Goal: Information Seeking & Learning: Learn about a topic

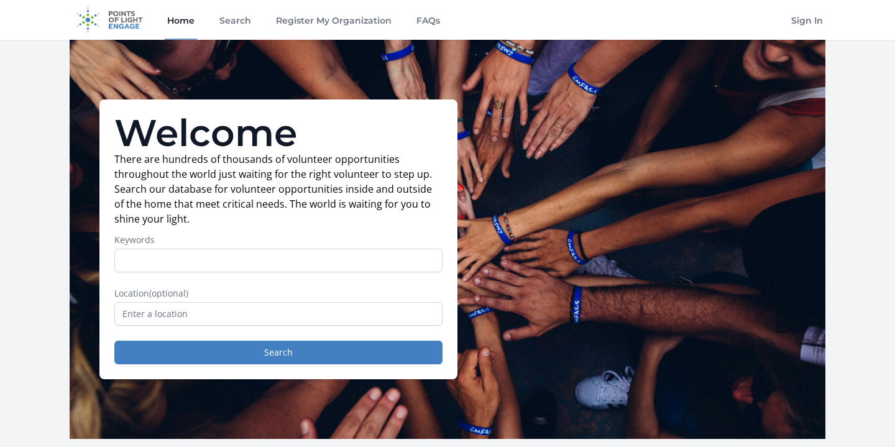
click at [183, 250] on input "Keywords" at bounding box center [278, 261] width 328 height 24
type input "medicine"
click at [114, 341] on button "Search" at bounding box center [278, 353] width 328 height 24
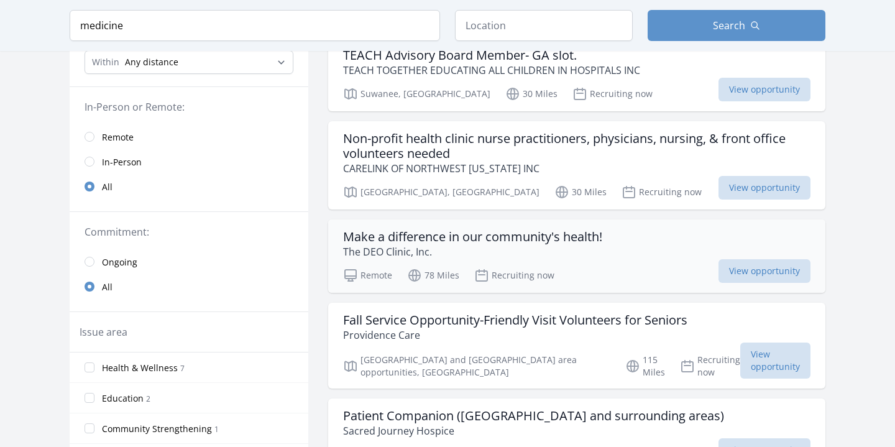
scroll to position [60, 0]
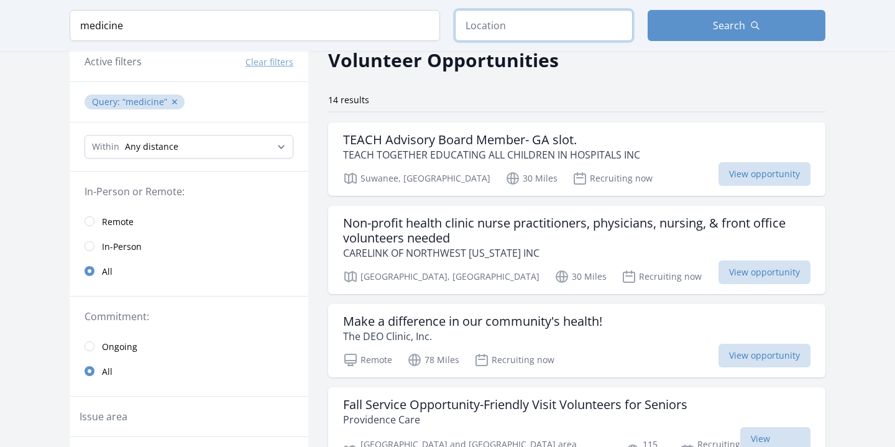
click at [582, 11] on input "text" at bounding box center [544, 25] width 178 height 31
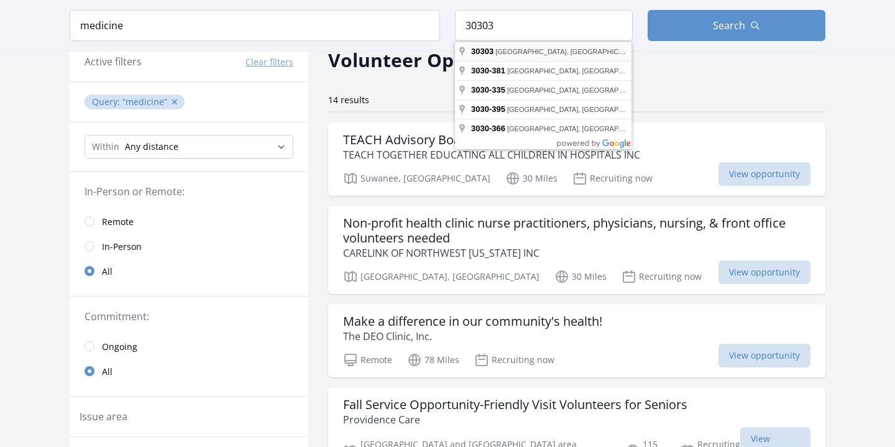
type input "Atlanta, GA 30303, USA"
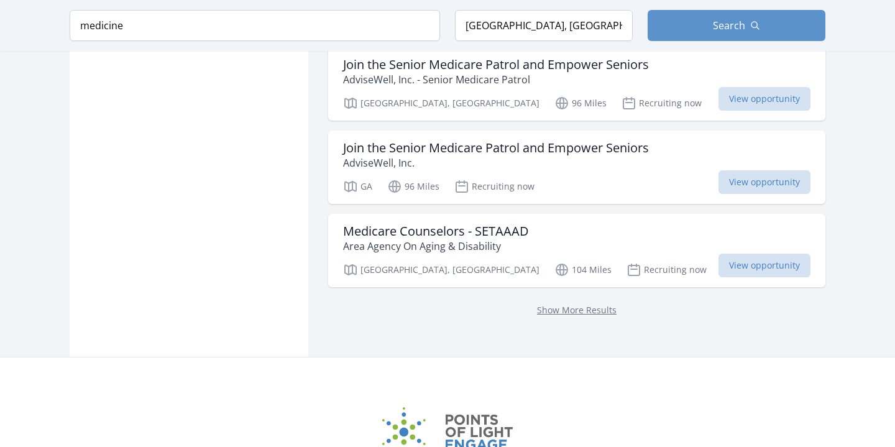
scroll to position [1094, 0]
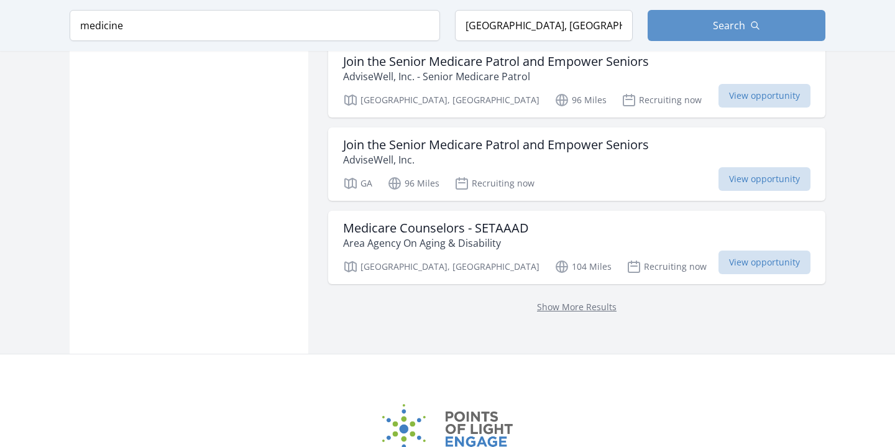
click at [575, 299] on p "Show More Results" at bounding box center [576, 306] width 467 height 15
click at [576, 301] on link "Show More Results" at bounding box center [577, 307] width 80 height 12
click at [577, 301] on link "Show More Results" at bounding box center [577, 307] width 80 height 12
click at [584, 301] on link "Show More Results" at bounding box center [577, 307] width 80 height 12
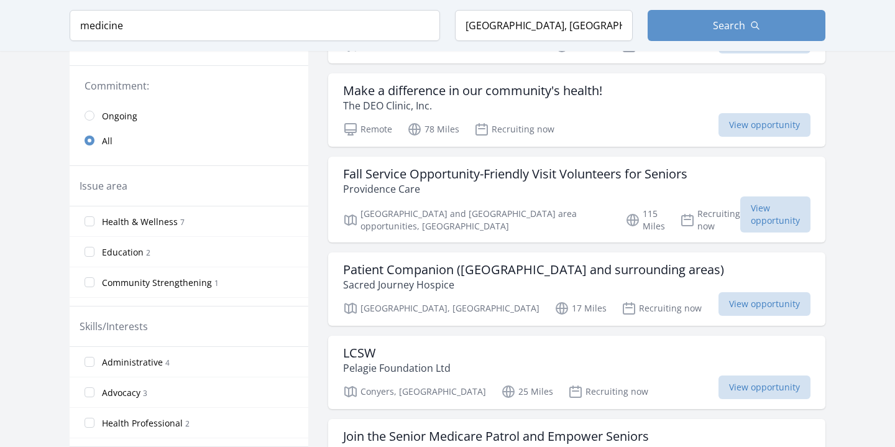
scroll to position [288, 0]
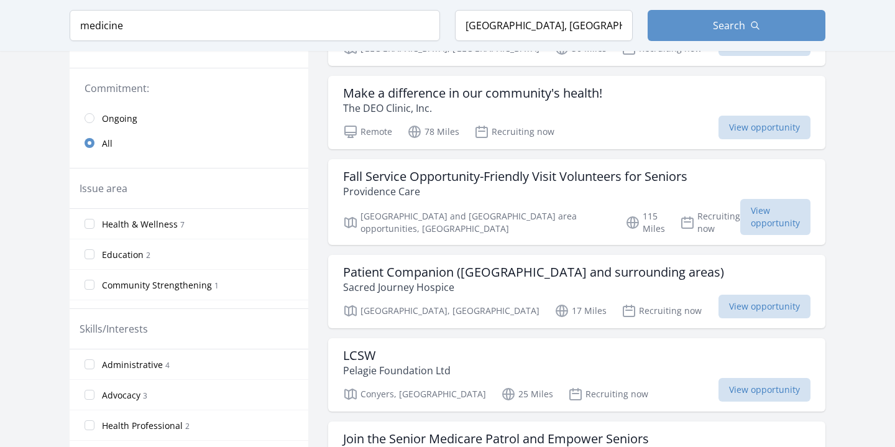
click at [264, 222] on label "Health & Wellness 7" at bounding box center [189, 223] width 239 height 25
click at [94, 222] on input "Health & Wellness 7" at bounding box center [90, 224] width 10 height 10
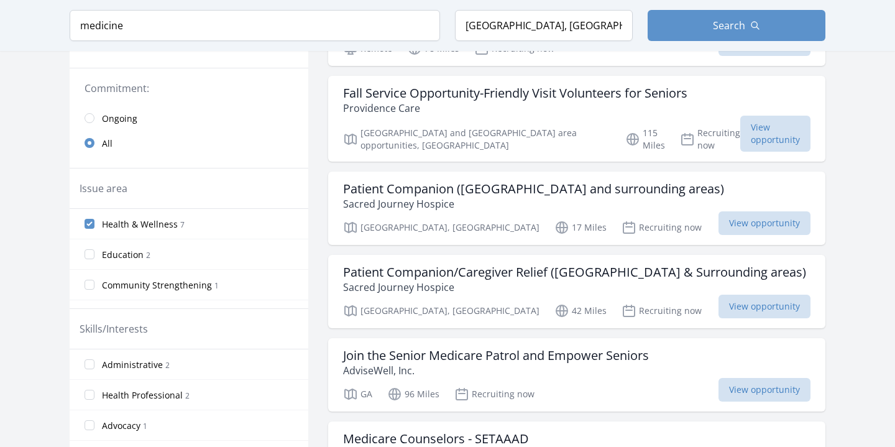
click at [267, 249] on label "Education 2" at bounding box center [189, 254] width 239 height 25
click at [94, 249] on input "Education 2" at bounding box center [90, 254] width 10 height 10
click at [671, 34] on button "Search" at bounding box center [737, 25] width 178 height 31
click at [123, 114] on span "Ongoing" at bounding box center [119, 118] width 35 height 12
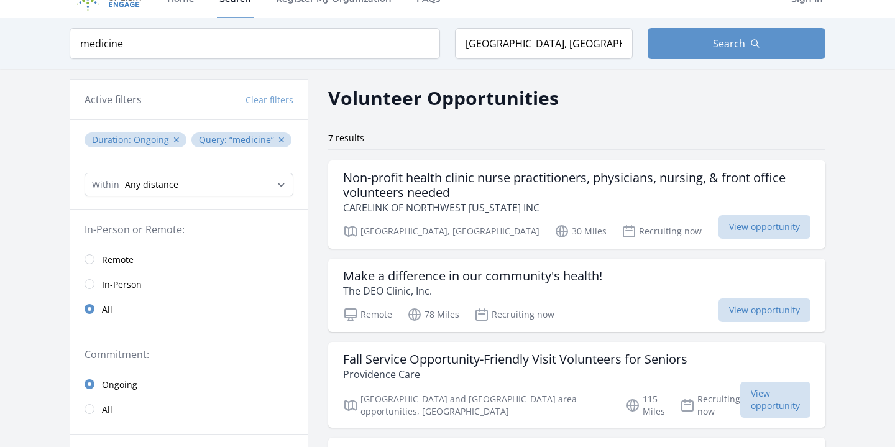
scroll to position [21, 0]
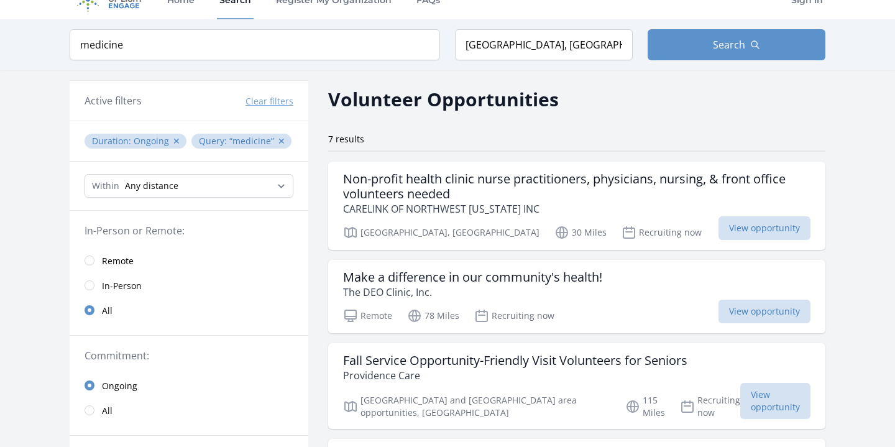
click at [126, 286] on span "In-Person" at bounding box center [122, 286] width 40 height 12
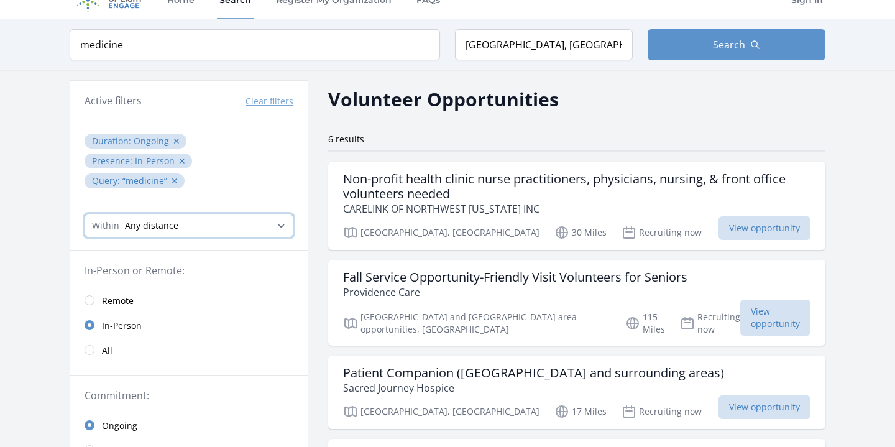
click at [234, 214] on select "Any distance , 5 Miles , 20 Miles , 50 Miles , 100 Miles" at bounding box center [189, 226] width 209 height 24
select select "8046"
click at [85, 214] on select "Any distance , 5 Miles , 20 Miles , 50 Miles , 100 Miles" at bounding box center [189, 226] width 209 height 24
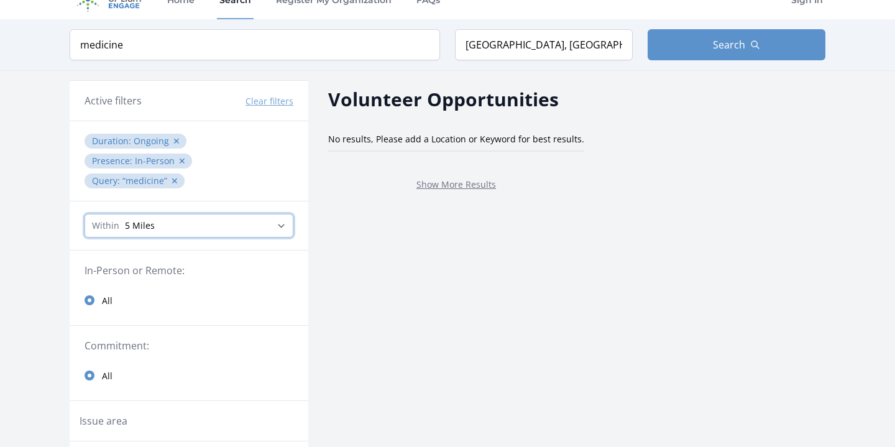
click at [165, 214] on select "Any distance , 5 Miles , 20 Miles , 50 Miles , 100 Miles" at bounding box center [189, 226] width 209 height 24
select select "32186"
click at [85, 214] on select "Any distance , 5 Miles , 20 Miles , 50 Miles , 100 Miles" at bounding box center [189, 226] width 209 height 24
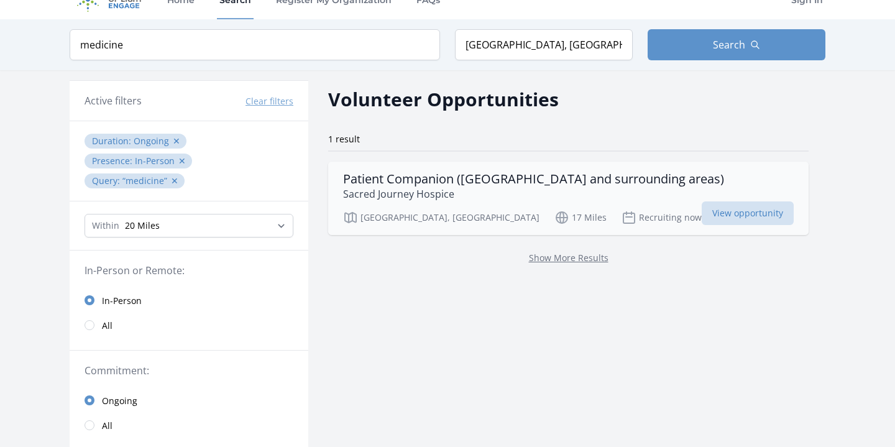
click at [439, 177] on h3 "Patient Companion (Jonesboro and surrounding areas)" at bounding box center [533, 179] width 381 height 15
